Goal: Check status: Check status

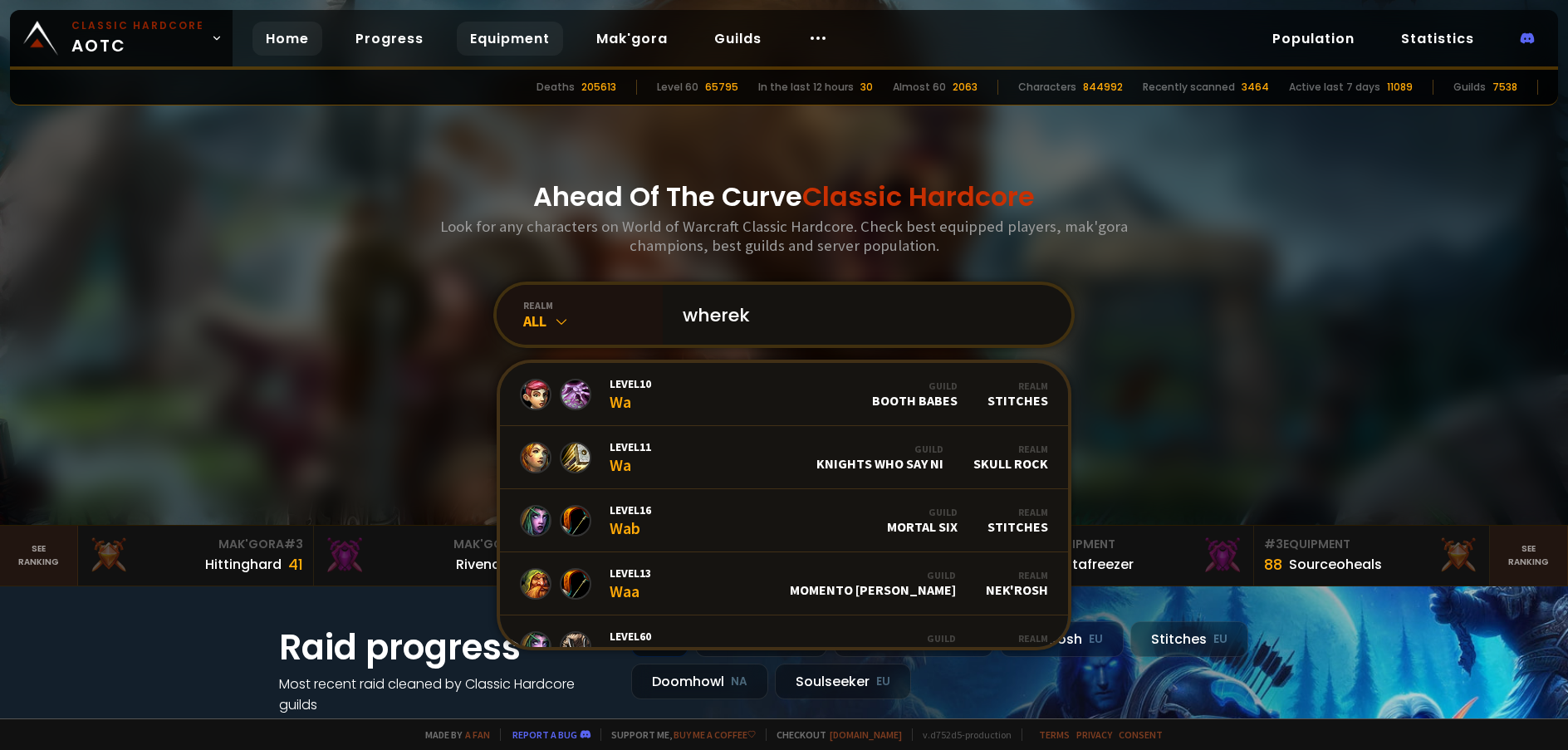
type input "whereko"
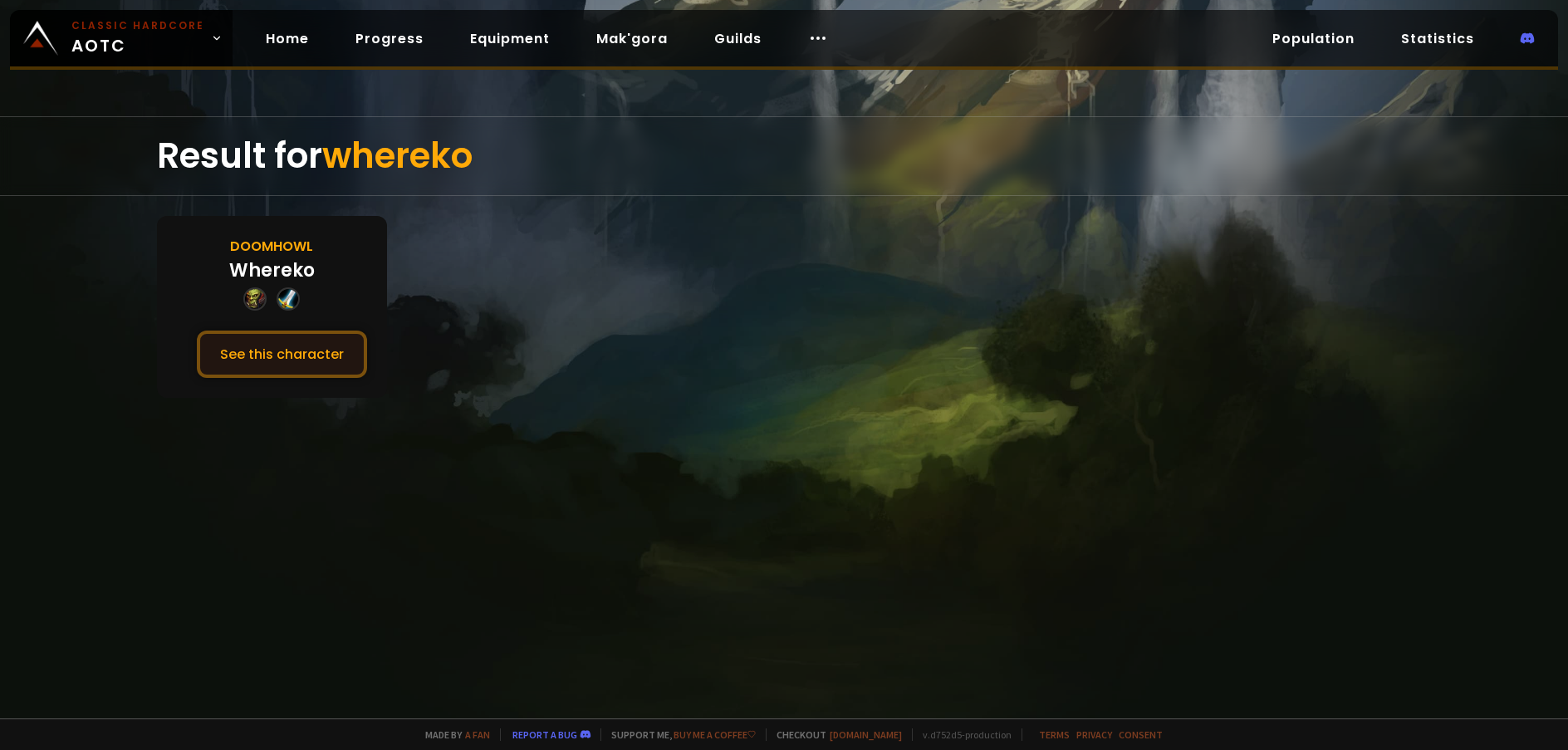
click at [310, 364] on button "See this character" at bounding box center [281, 353] width 171 height 47
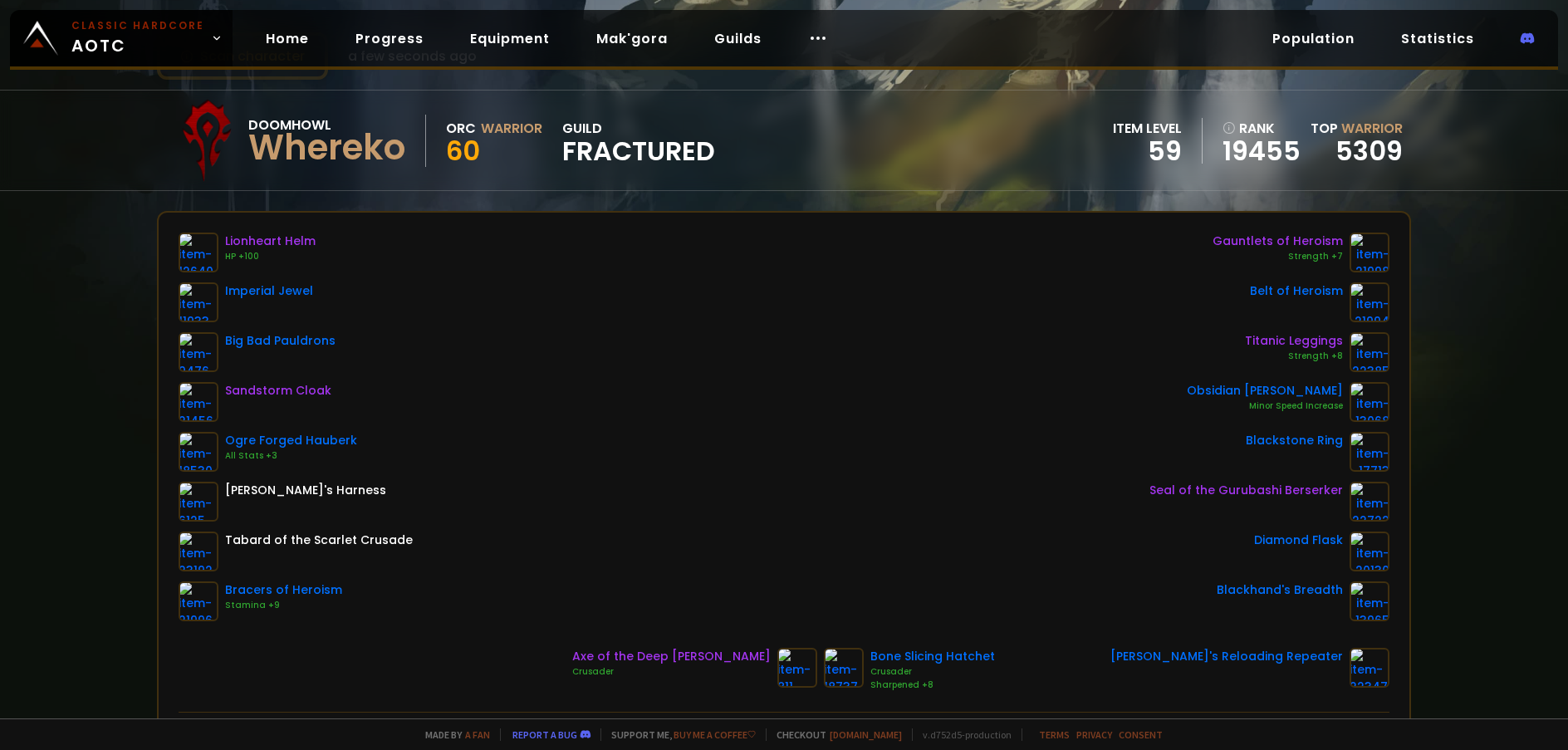
scroll to position [83, 0]
click at [276, 380] on div "Lionheart Helm HP +100 Imperial Jewel Big Bad Pauldrons Sandstorm Cloak Ogre Fo…" at bounding box center [295, 428] width 234 height 389
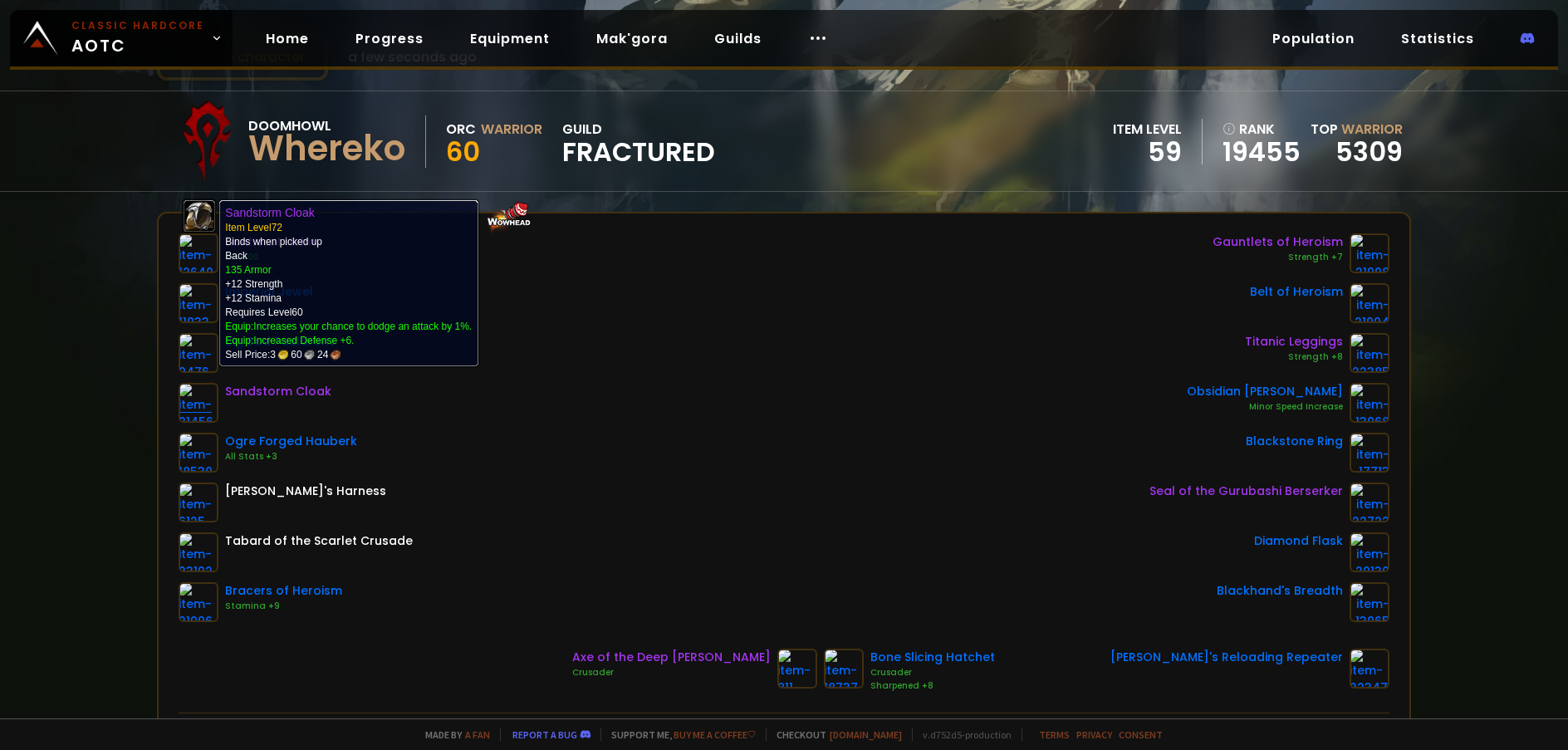
click at [189, 394] on img at bounding box center [198, 403] width 40 height 40
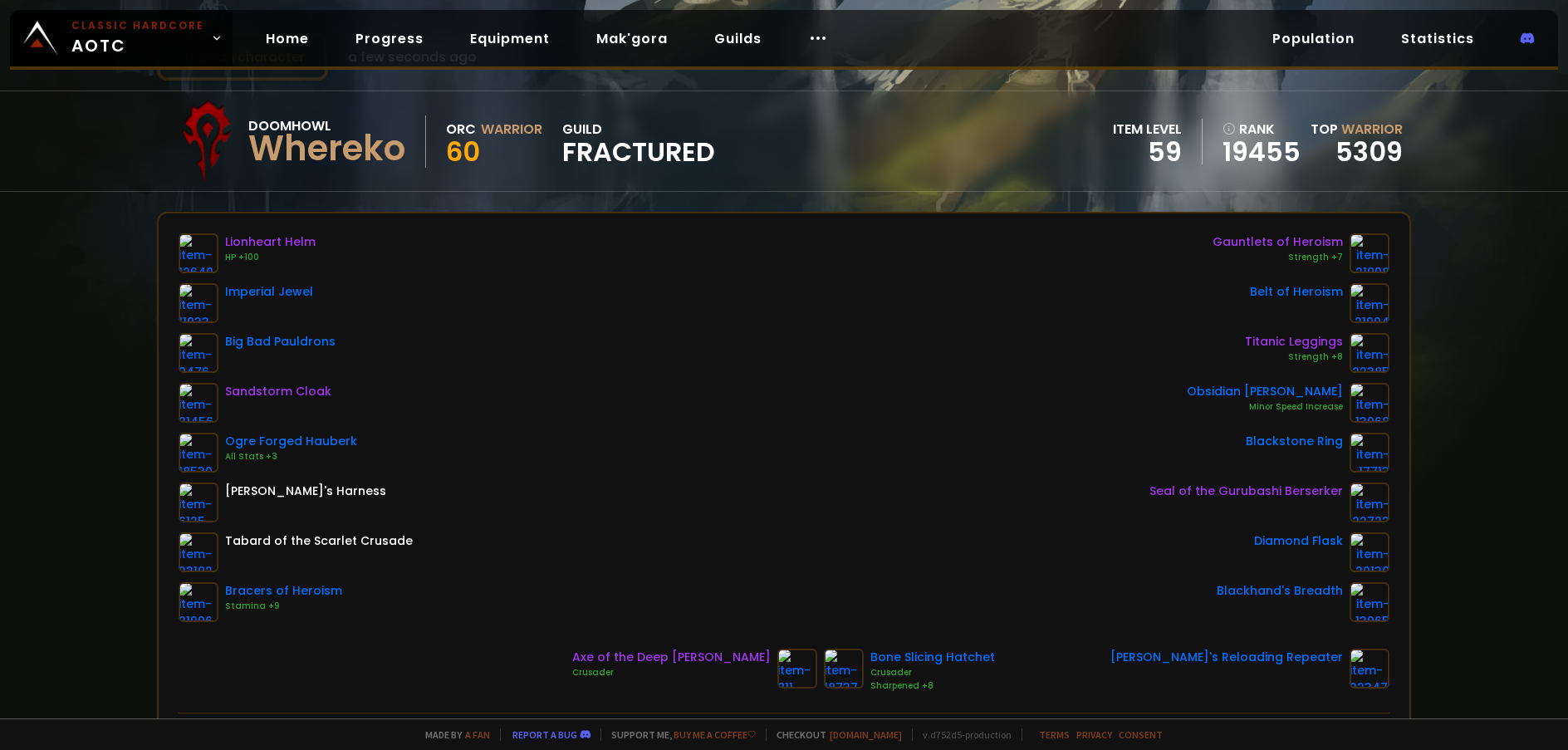
click at [266, 392] on div "Sandstorm Cloak" at bounding box center [278, 391] width 107 height 17
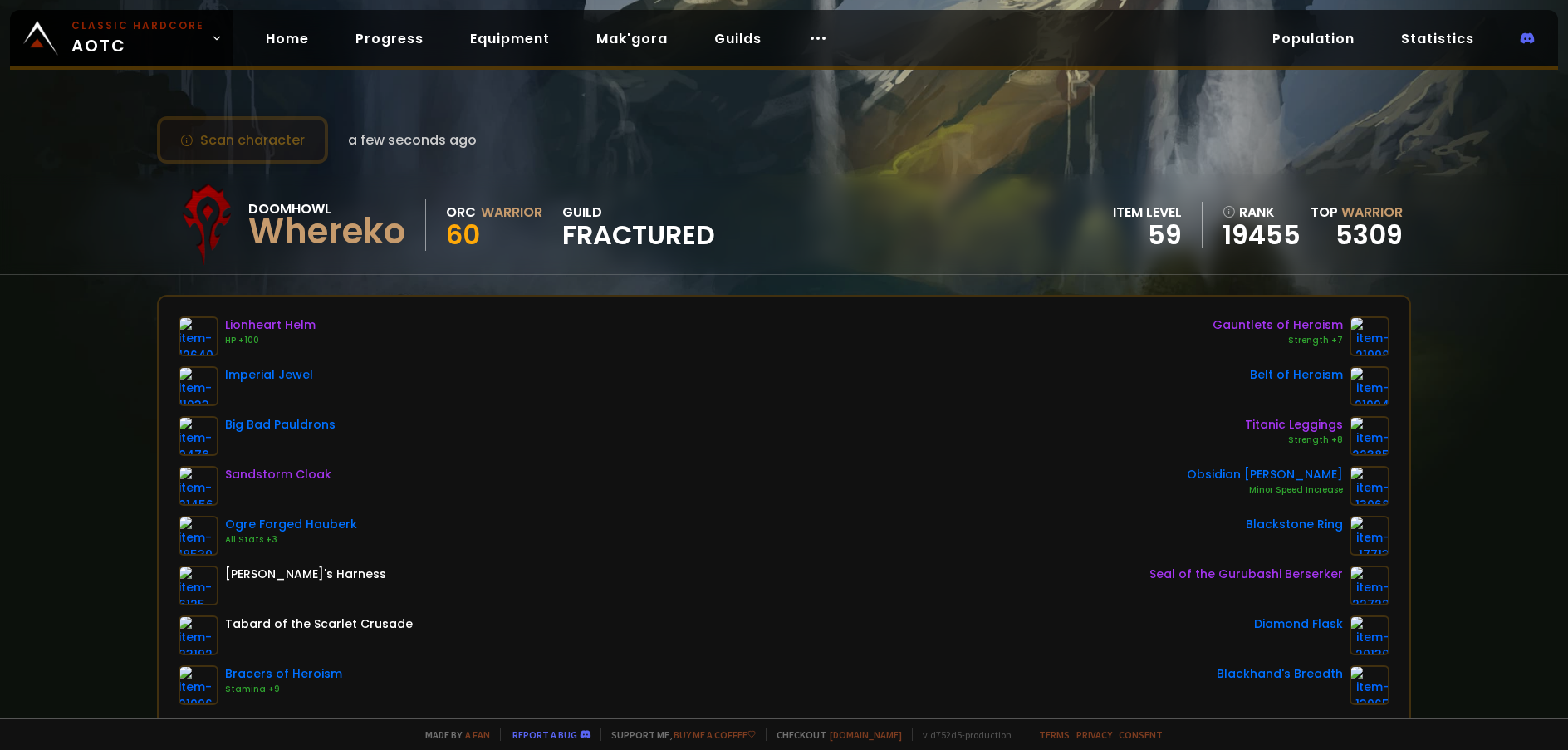
click at [280, 138] on button "Scan character" at bounding box center [242, 140] width 172 height 47
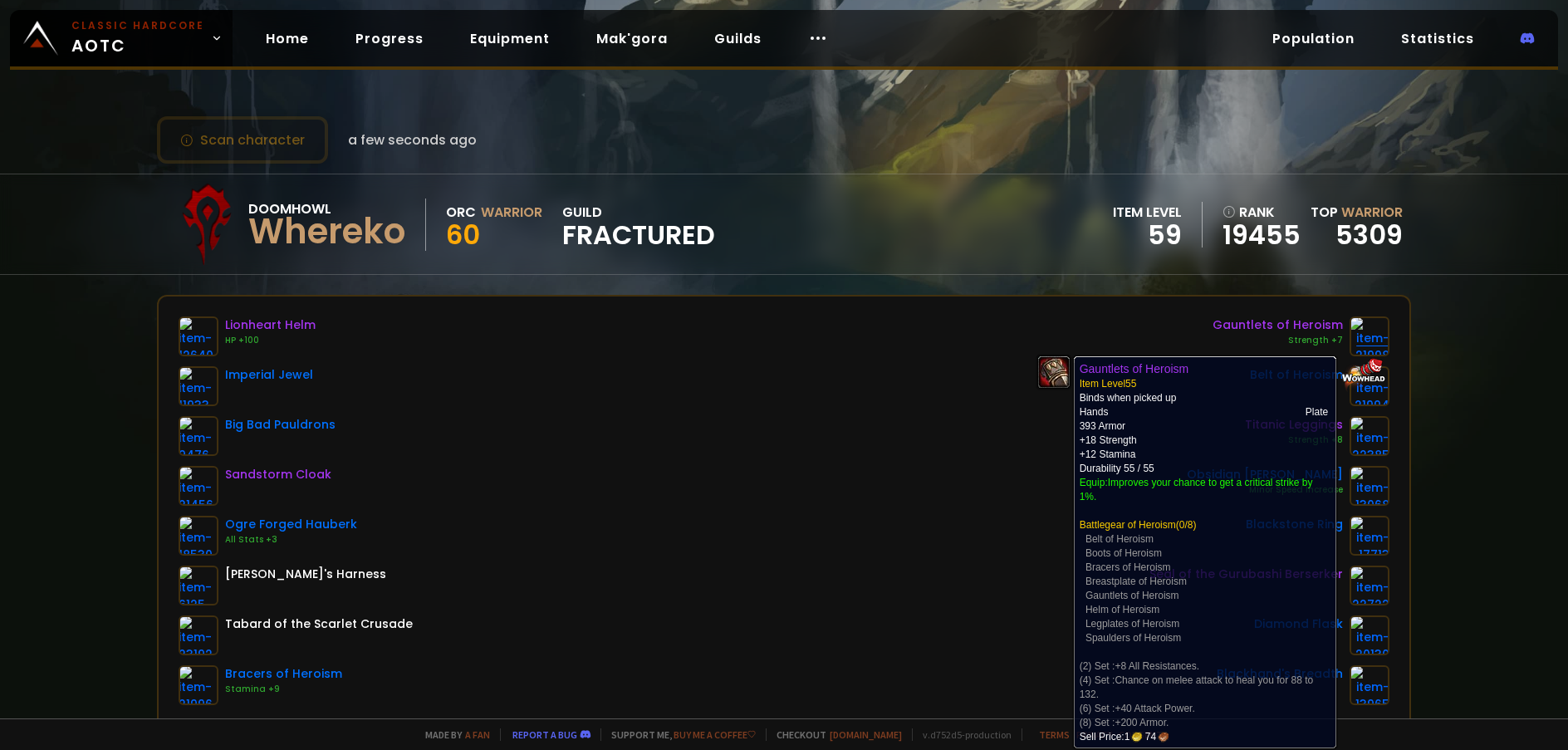
scroll to position [249, 0]
